Goal: Information Seeking & Learning: Learn about a topic

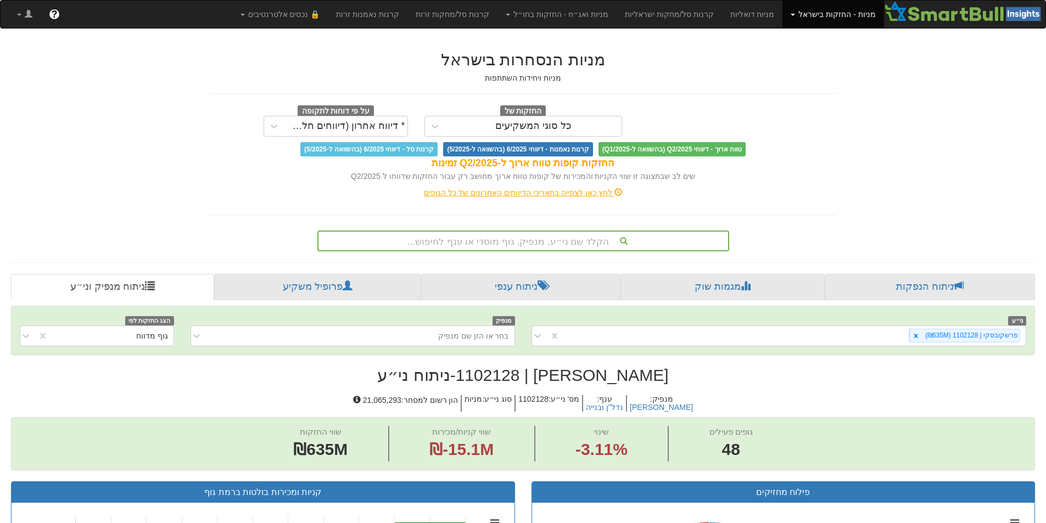
scroll to position [814, 0]
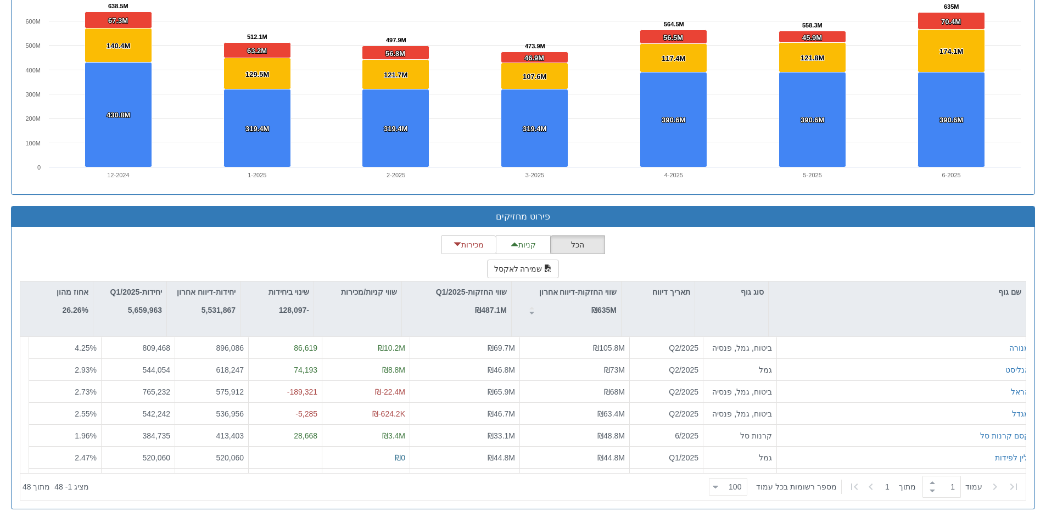
click at [715, 256] on div "הכל קניות מכירות שמירה לאקסל שם גוף סוג גוף תאריך דיווח שווי החזקות-דיווח אחרון…" at bounding box center [523, 368] width 1006 height 265
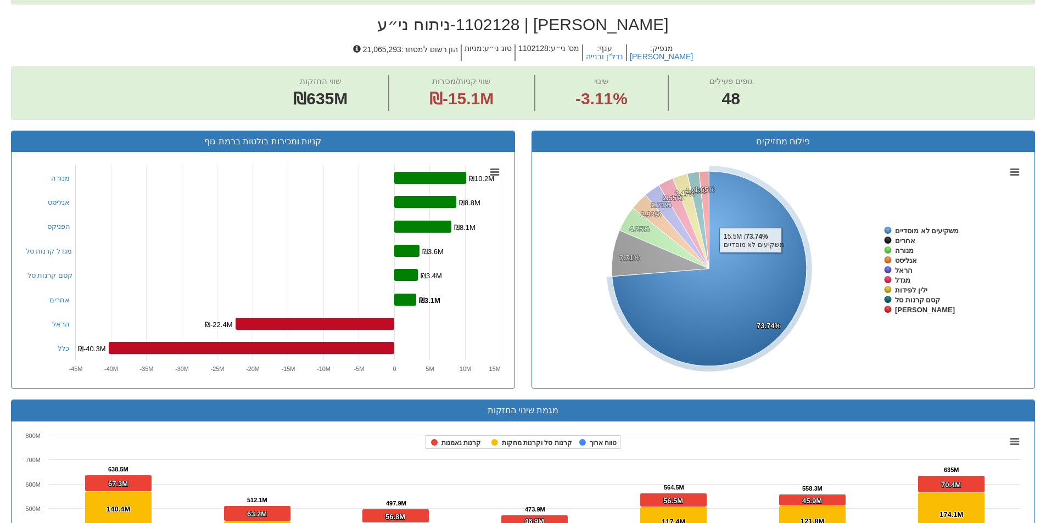
scroll to position [155, 0]
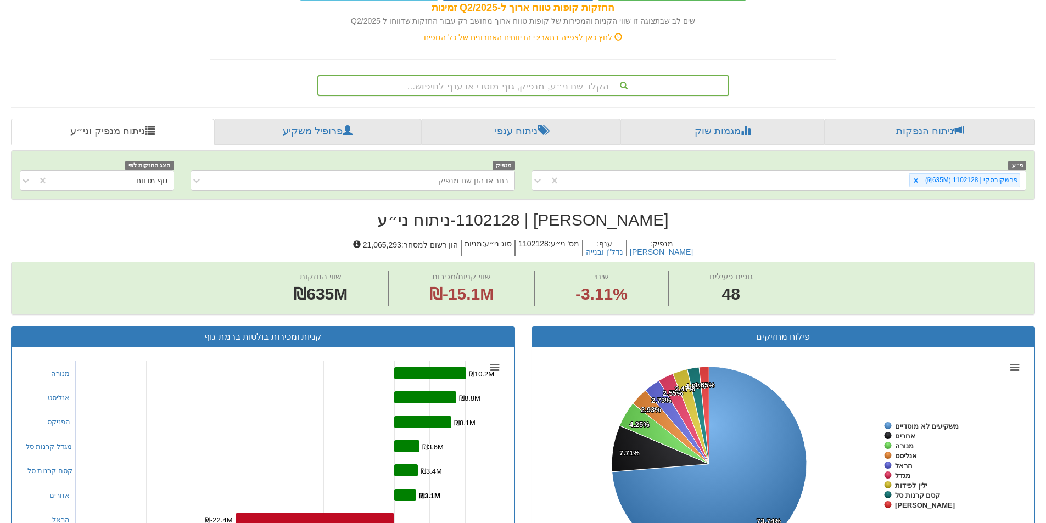
click at [527, 83] on div "הקלד שם ני״ע, מנפיק, גוף מוסדי או ענף לחיפוש..." at bounding box center [523, 85] width 410 height 19
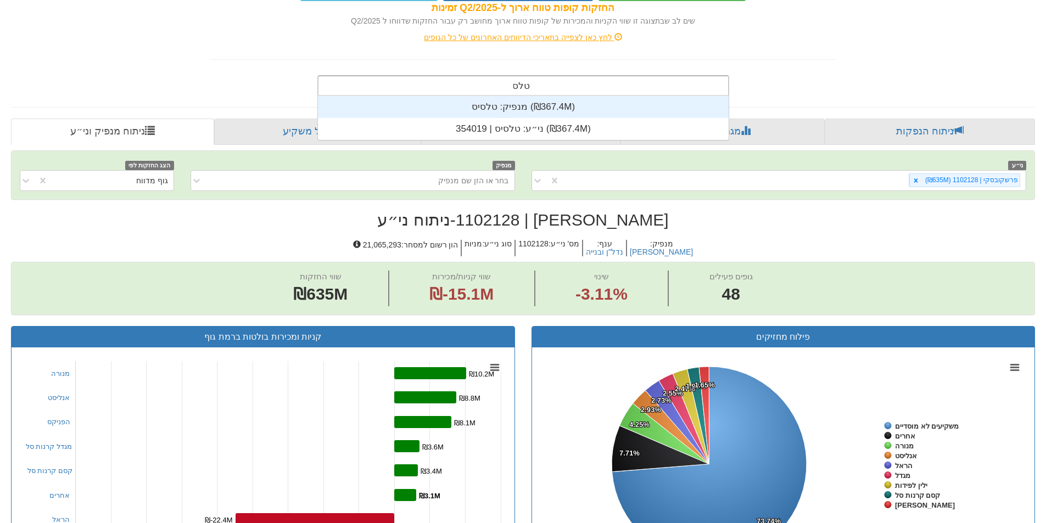
scroll to position [44, 0]
type input "טלסיס"
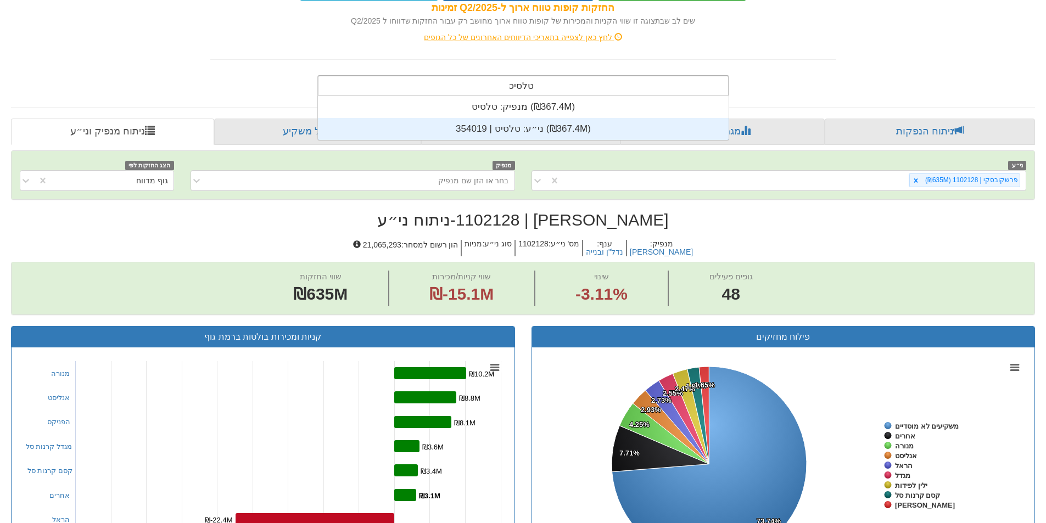
click at [519, 124] on div "ני״ע: ‏טלסיס | 354019 ‎(₪367.4M)‎" at bounding box center [523, 129] width 411 height 22
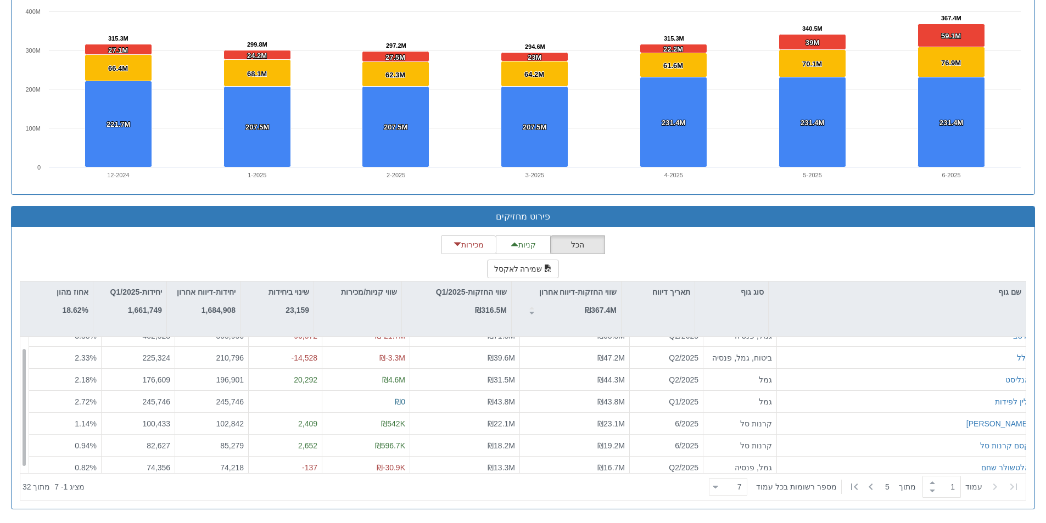
scroll to position [18, 0]
click at [718, 489] on div at bounding box center [715, 487] width 5 height 15
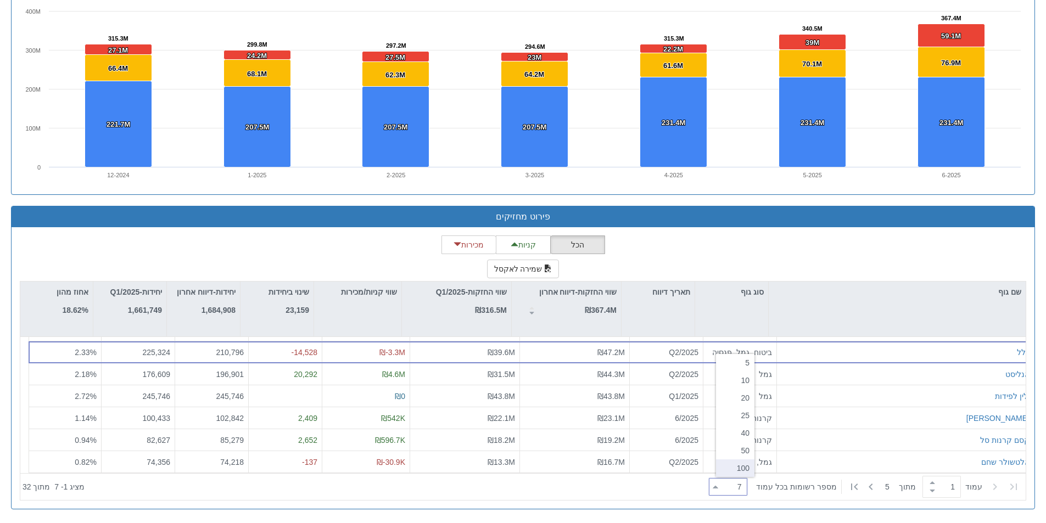
click at [740, 470] on div "100" at bounding box center [735, 469] width 38 height 18
type input "100"
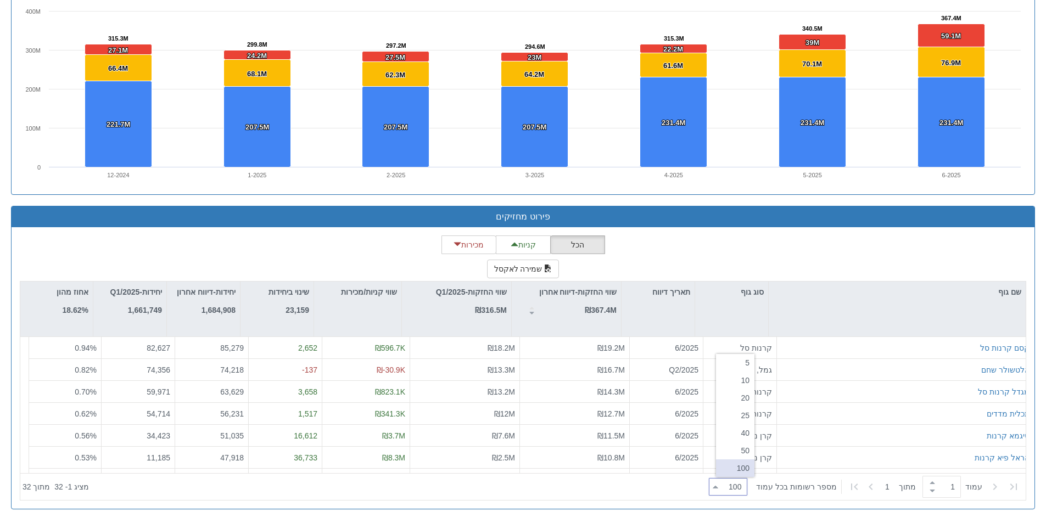
scroll to position [0, 0]
click at [729, 249] on div "הכל קניות מכירות שמירה לאקסל שם גוף סוג גוף תאריך דיווח שווי החזקות-דיווח אחרון…" at bounding box center [523, 368] width 1006 height 265
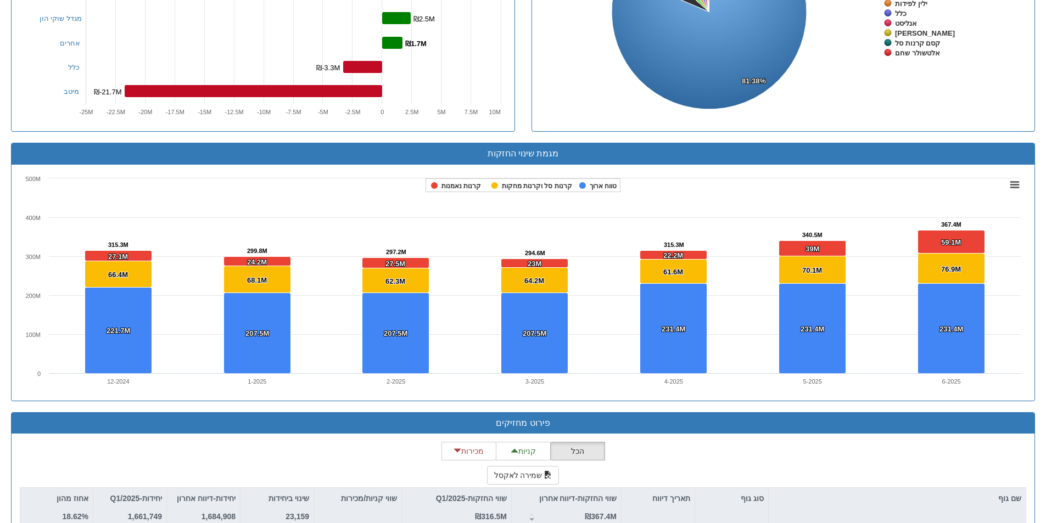
scroll to position [485, 0]
